Goal: Transaction & Acquisition: Subscribe to service/newsletter

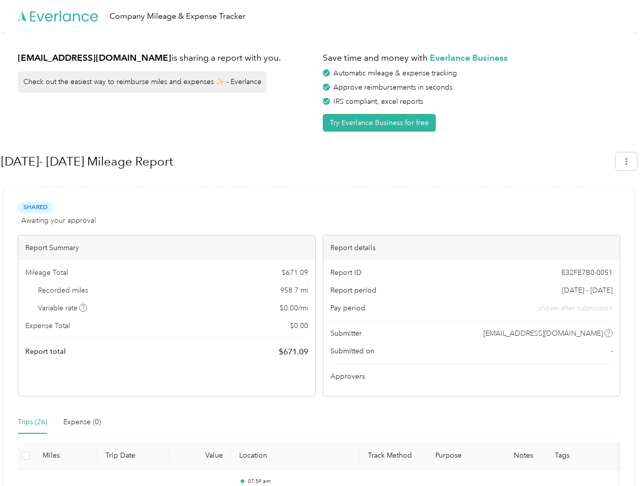
click at [323, 243] on div "Report details" at bounding box center [471, 248] width 297 height 25
click at [321, 16] on div "Company Mileage & Expense Tracker" at bounding box center [319, 16] width 638 height 32
click at [381, 123] on button "Try Everlance Business for free" at bounding box center [379, 123] width 113 height 18
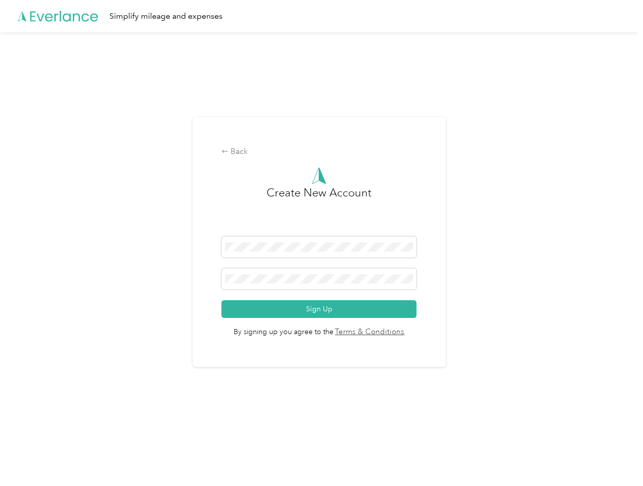
click at [631, 161] on div "Back Create New Account Sign Up By signing up you agree to the Terms & Conditio…" at bounding box center [319, 246] width 638 height 428
click at [84, 308] on div "Back Create New Account Sign Up By signing up you agree to the Terms & Conditio…" at bounding box center [319, 246] width 638 height 428
click at [399, 333] on link "Terms & Conditions" at bounding box center [368, 333] width 71 height 12
click at [32, 422] on div "Back Create New Account Sign Up By signing up you agree to the Terms & Conditio…" at bounding box center [319, 246] width 638 height 428
click at [82, 422] on div "Back Create New Account Sign Up By signing up you agree to the Terms & Conditio…" at bounding box center [319, 246] width 638 height 428
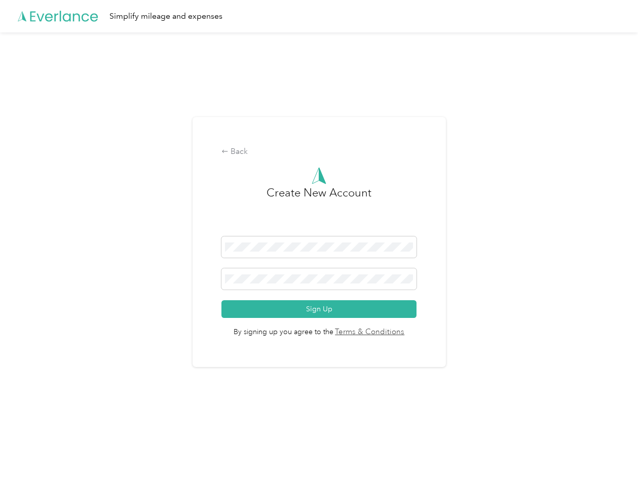
click at [26, 456] on div "Back Create New Account Sign Up By signing up you agree to the Terms & Conditio…" at bounding box center [319, 246] width 638 height 428
